Goal: Task Accomplishment & Management: Use online tool/utility

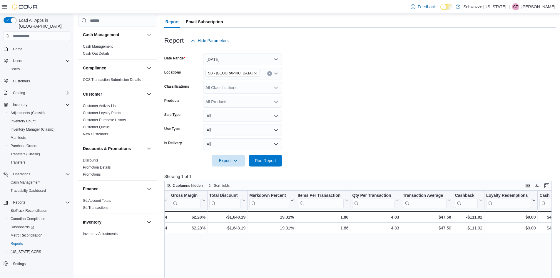
scroll to position [5, 0]
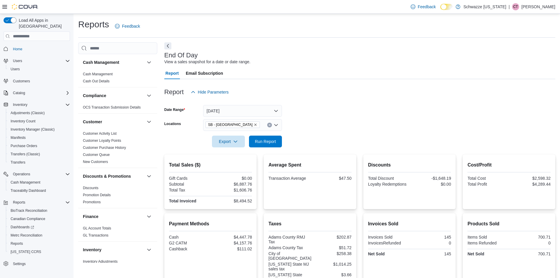
scroll to position [382, 0]
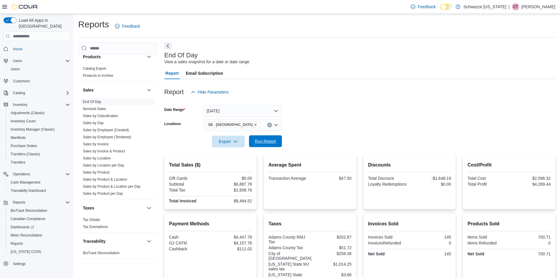
drag, startPoint x: 270, startPoint y: 137, endPoint x: 275, endPoint y: 143, distance: 7.7
click at [270, 138] on span "Run Report" at bounding box center [266, 141] width 26 height 12
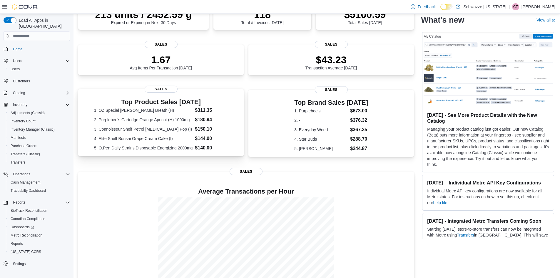
scroll to position [139, 0]
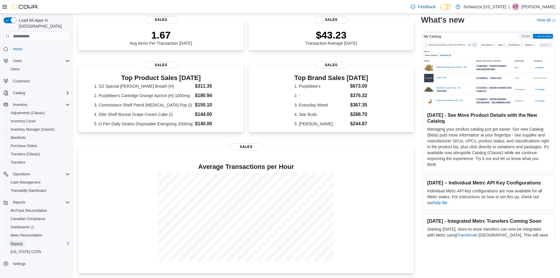
click at [24, 240] on link "Reports" at bounding box center [16, 243] width 17 height 7
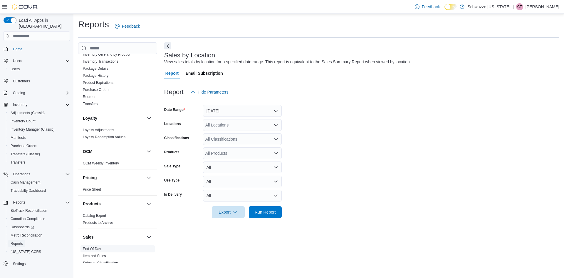
scroll to position [294, 0]
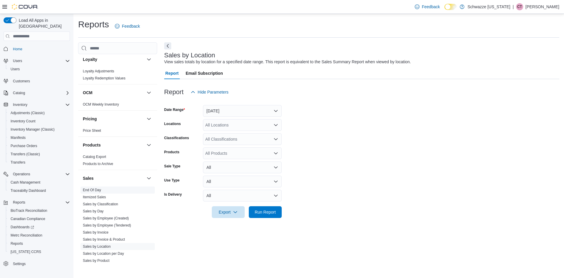
click at [98, 188] on link "End Of Day" at bounding box center [92, 190] width 18 height 4
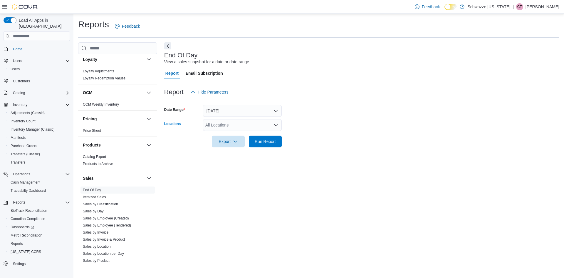
click at [232, 128] on div "All Locations" at bounding box center [242, 125] width 79 height 12
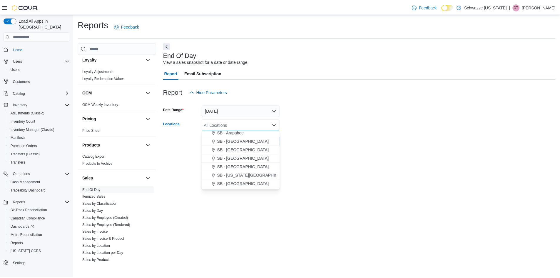
scroll to position [88, 0]
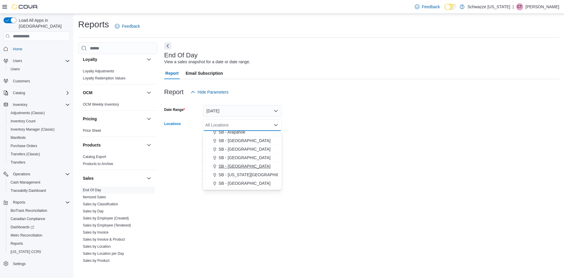
click at [232, 166] on span "SB - [GEOGRAPHIC_DATA]" at bounding box center [245, 166] width 52 height 6
click at [309, 164] on div "End Of Day View a sales snapshot for a date or date range. Report Email Subscri…" at bounding box center [361, 152] width 395 height 220
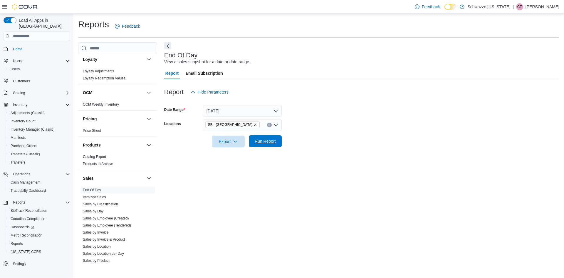
click at [273, 145] on span "Run Report" at bounding box center [266, 141] width 26 height 12
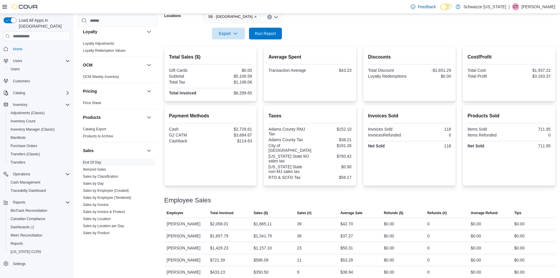
scroll to position [108, 0]
